Goal: Find specific page/section: Find specific page/section

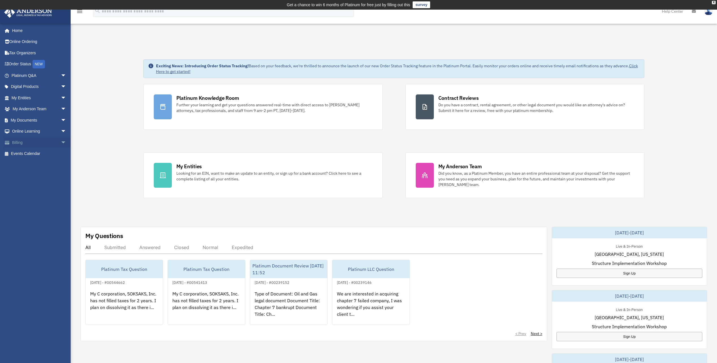
click at [18, 143] on link "Billing arrow_drop_down" at bounding box center [39, 142] width 71 height 11
click at [61, 141] on span "arrow_drop_down" at bounding box center [66, 143] width 11 height 12
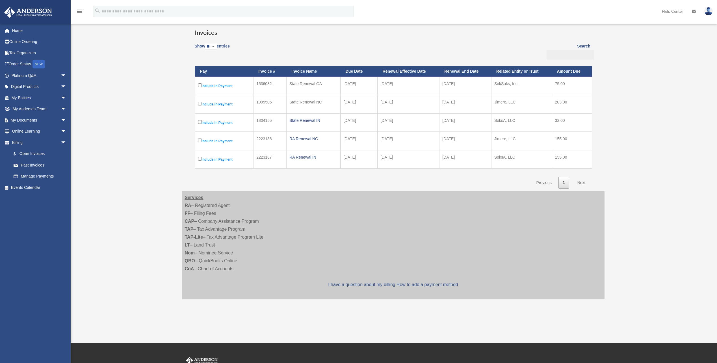
scroll to position [57, 0]
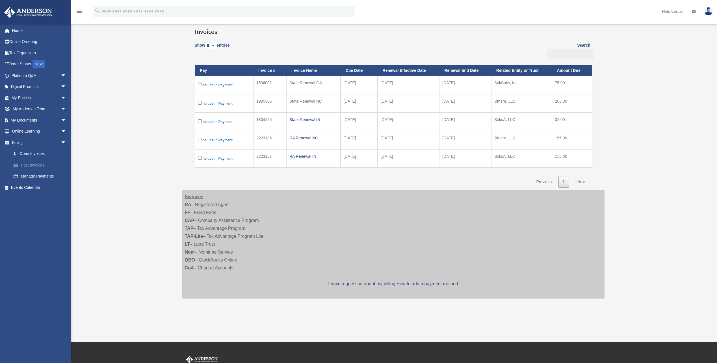
click at [32, 162] on link "Past Invoices" at bounding box center [41, 165] width 67 height 11
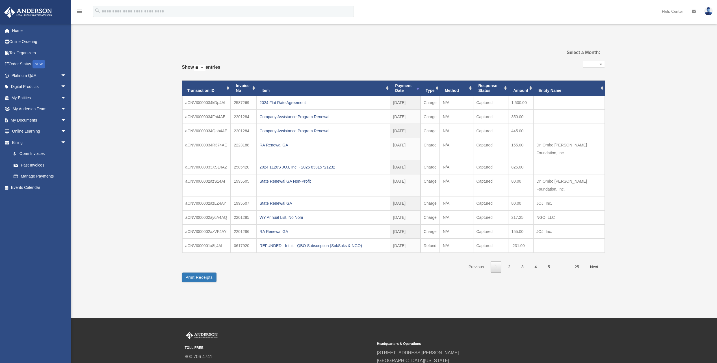
select select
